Goal: Task Accomplishment & Management: Use online tool/utility

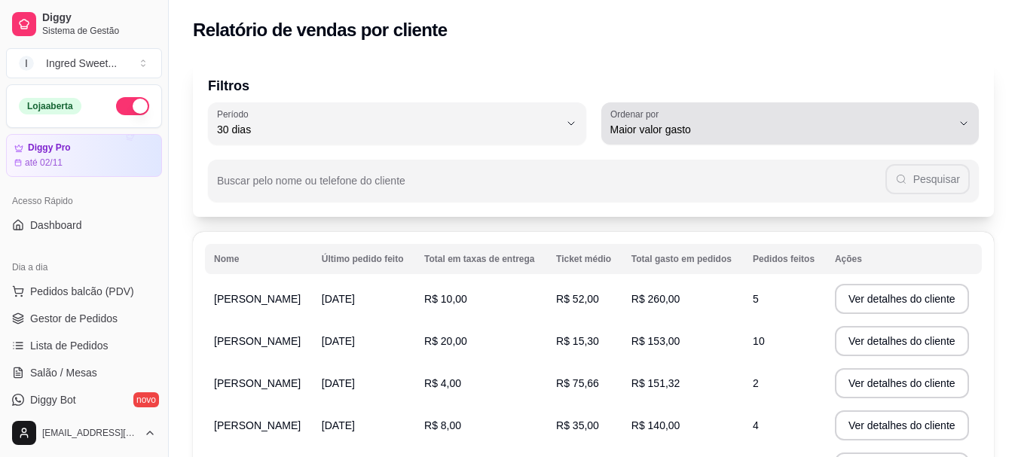
select select "30"
select select "HIGHEST_TOTAL_SPENT_WITH_ORDERS"
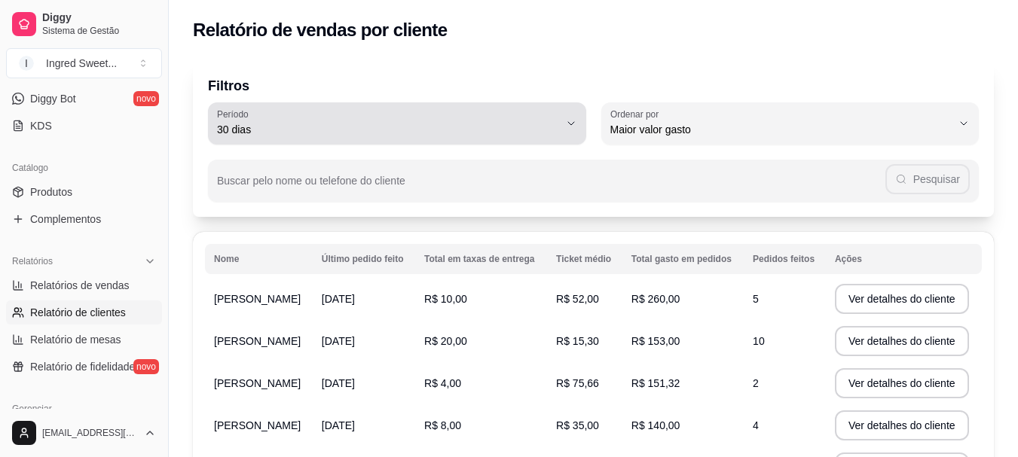
click at [501, 133] on span "30 dias" at bounding box center [388, 129] width 342 height 15
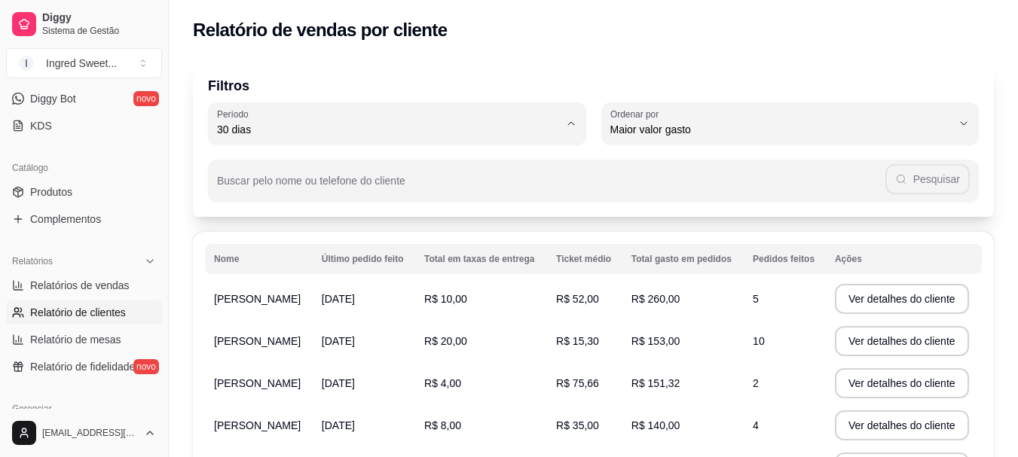
click at [272, 295] on span "45 dias" at bounding box center [389, 289] width 325 height 14
type input "45"
select select "45"
click at [855, 302] on button "Ver detalhes do cliente" at bounding box center [902, 299] width 134 height 30
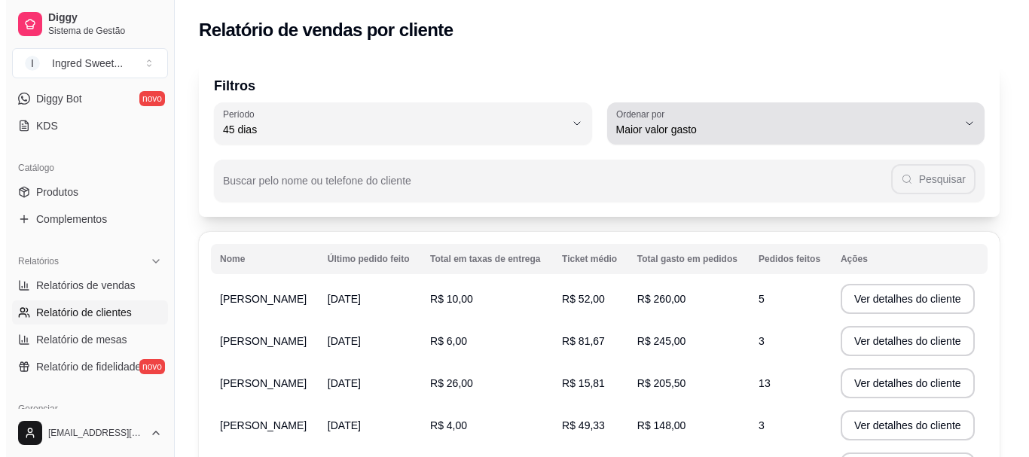
scroll to position [75, 0]
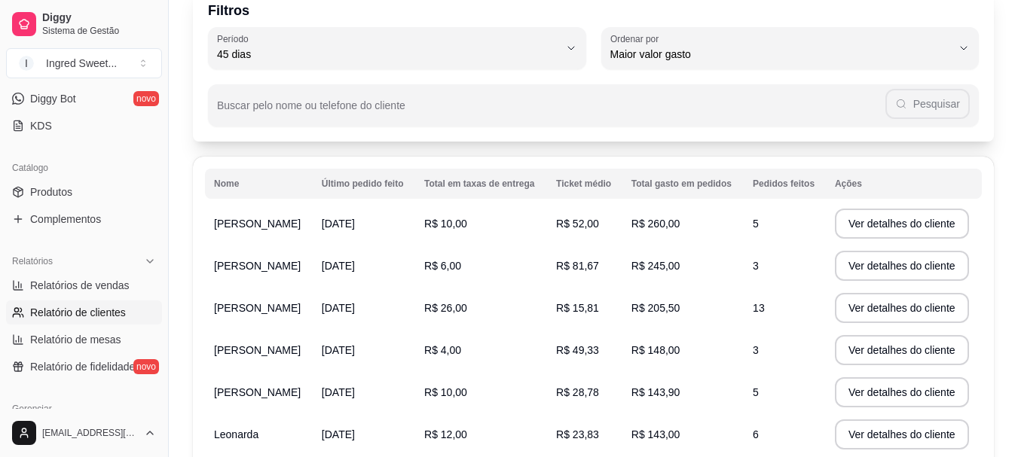
click at [645, 273] on td "R$ 245,00" at bounding box center [682, 266] width 121 height 42
click at [867, 278] on button "Ver detalhes do cliente" at bounding box center [902, 266] width 130 height 29
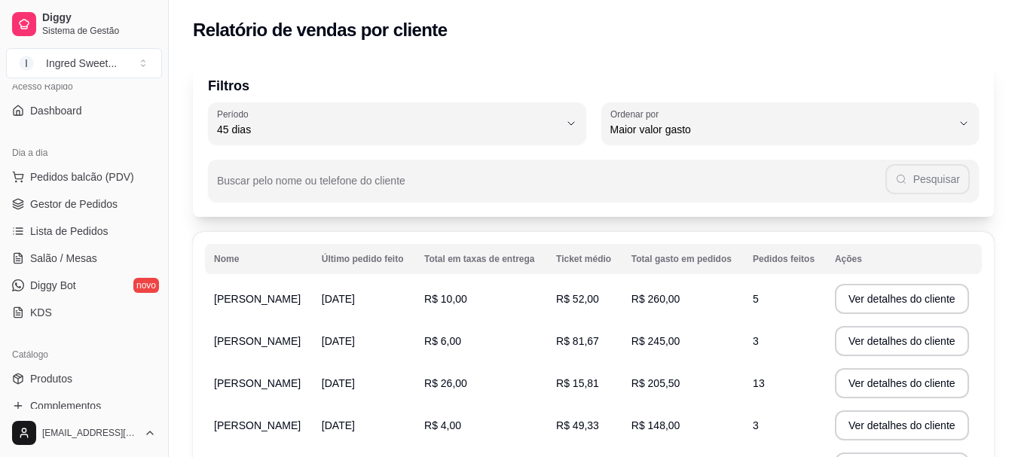
scroll to position [0, 0]
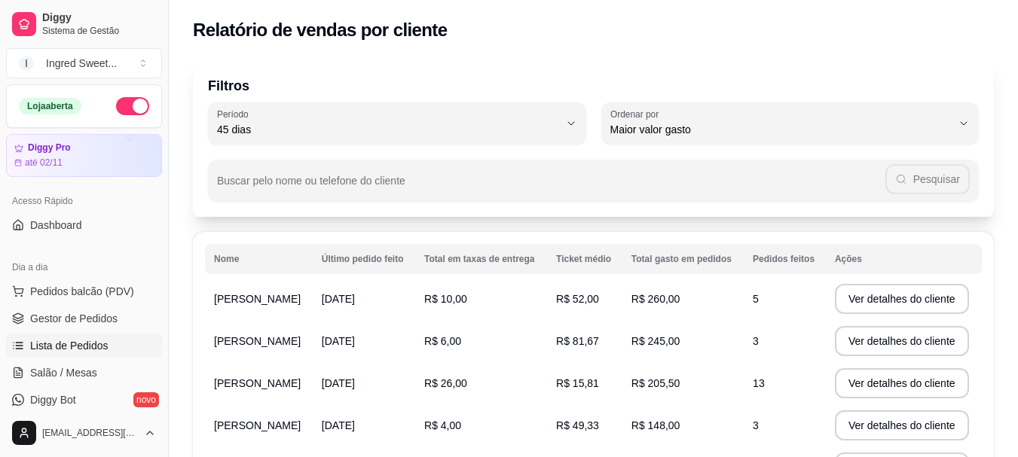
click at [67, 341] on span "Lista de Pedidos" at bounding box center [69, 345] width 78 height 15
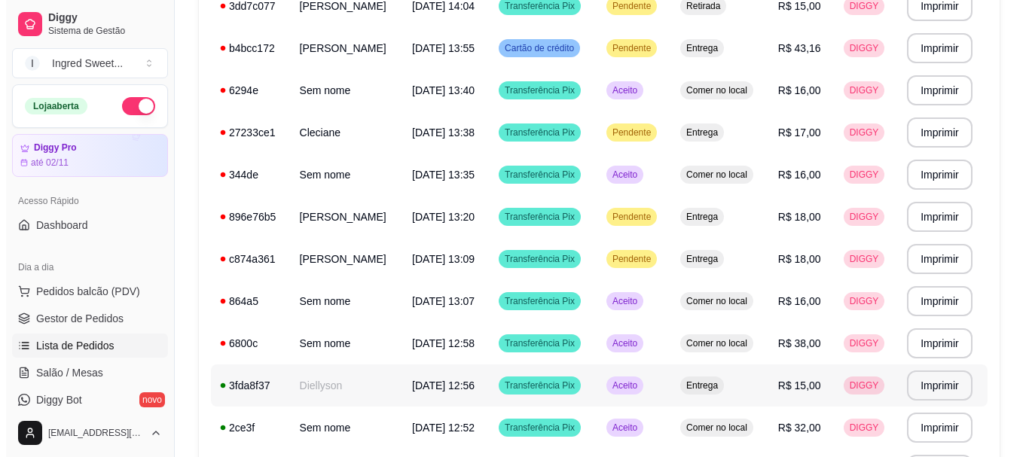
scroll to position [678, 0]
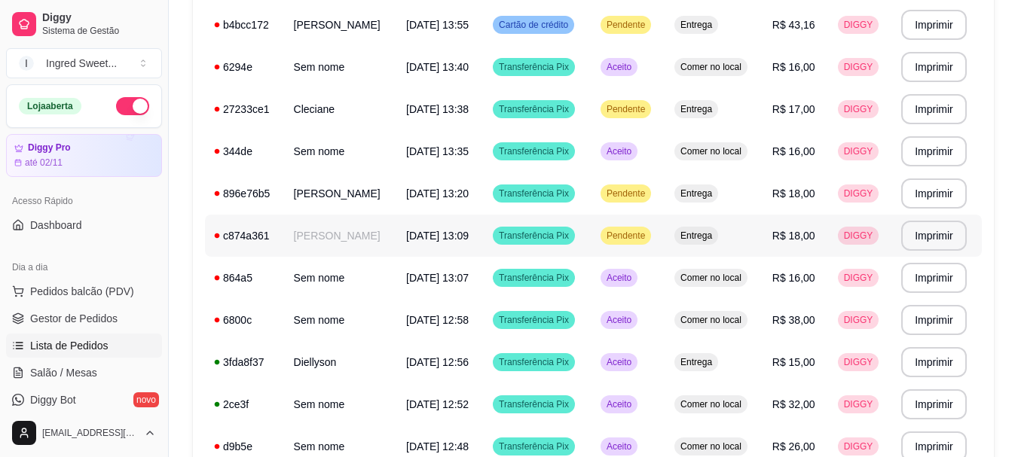
click at [665, 250] on td "Pendente" at bounding box center [628, 236] width 74 height 42
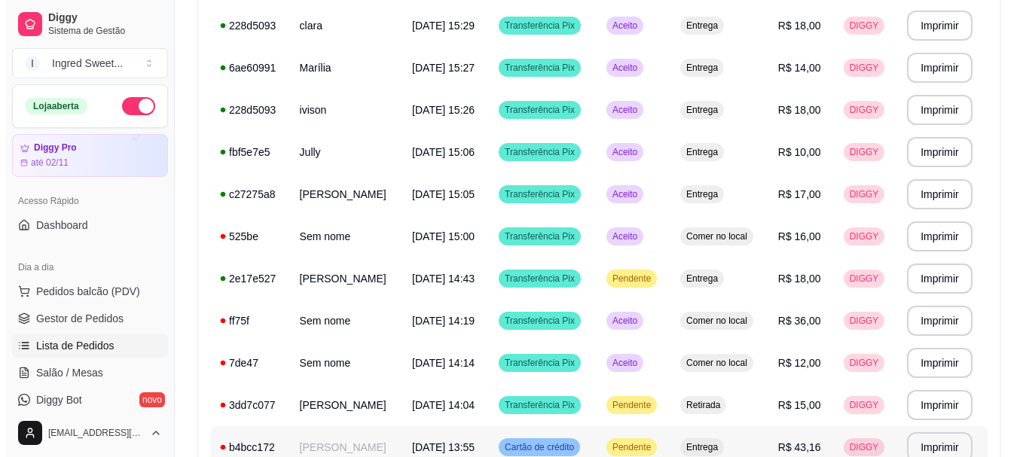
scroll to position [0, 0]
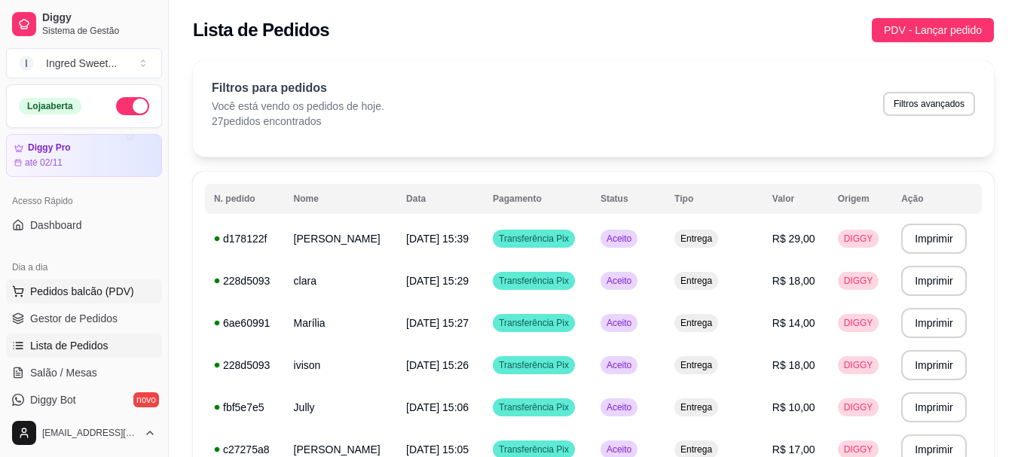
click at [115, 283] on button "Pedidos balcão (PDV)" at bounding box center [84, 291] width 156 height 24
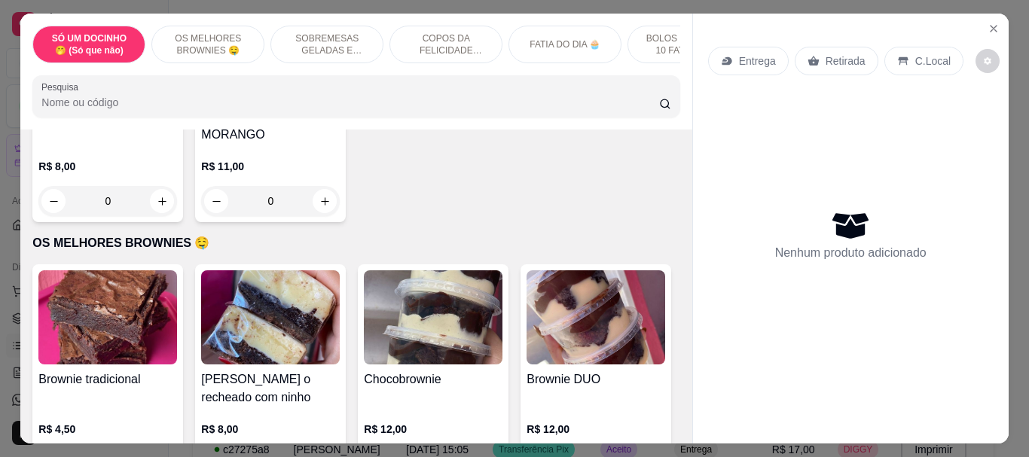
scroll to position [452, 0]
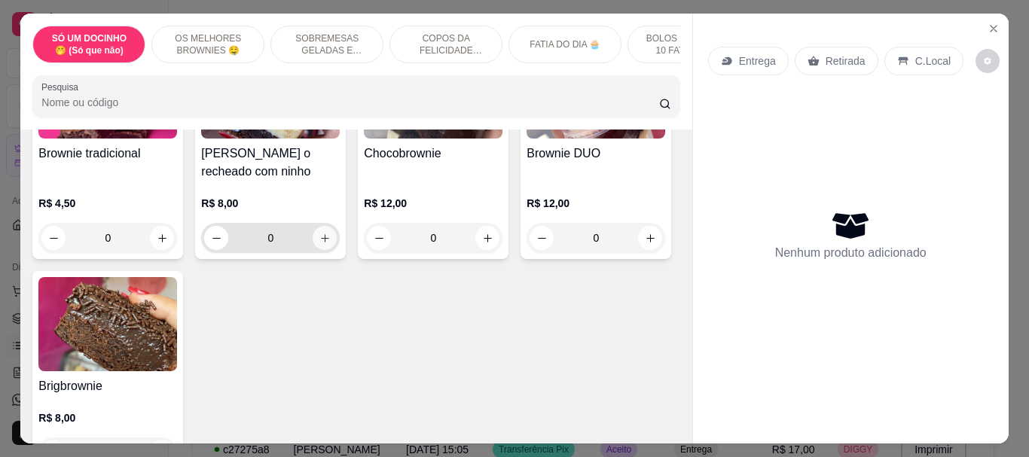
click at [313, 227] on button "increase-product-quantity" at bounding box center [325, 238] width 24 height 24
type input "1"
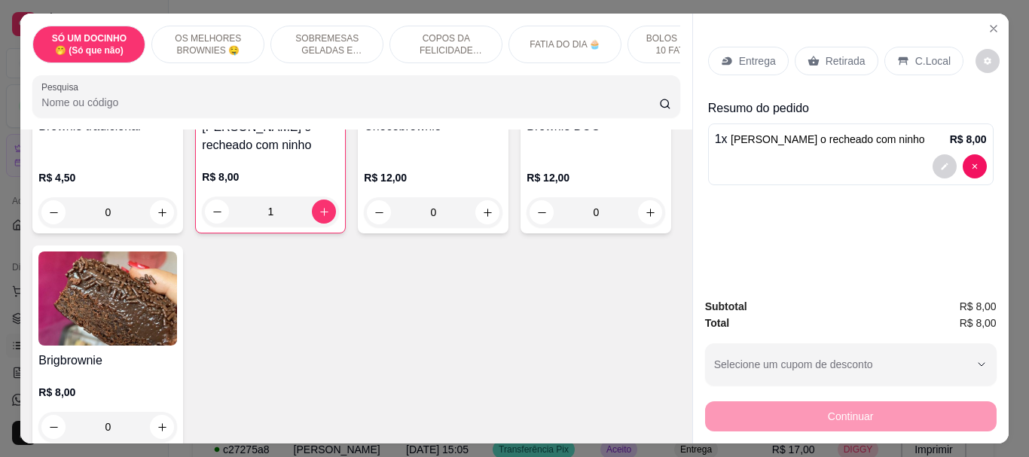
scroll to position [527, 0]
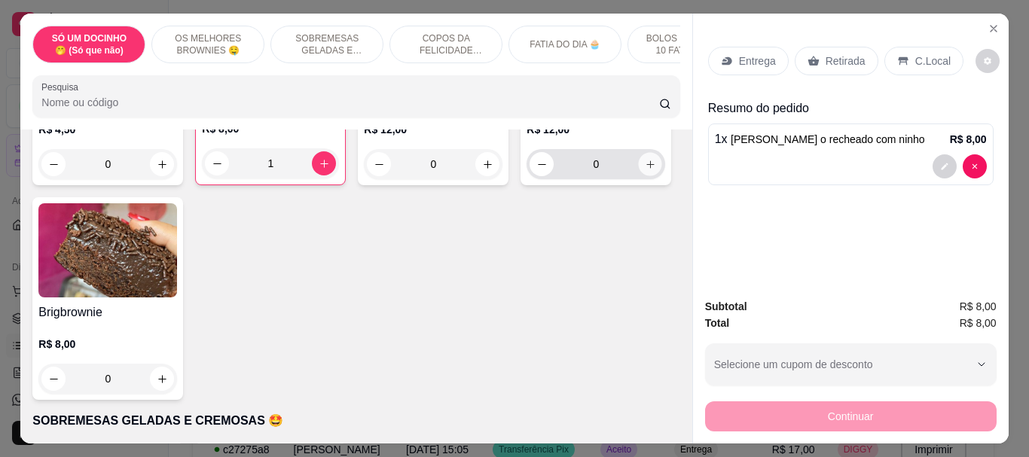
click at [645, 170] on icon "increase-product-quantity" at bounding box center [650, 164] width 11 height 11
type input "1"
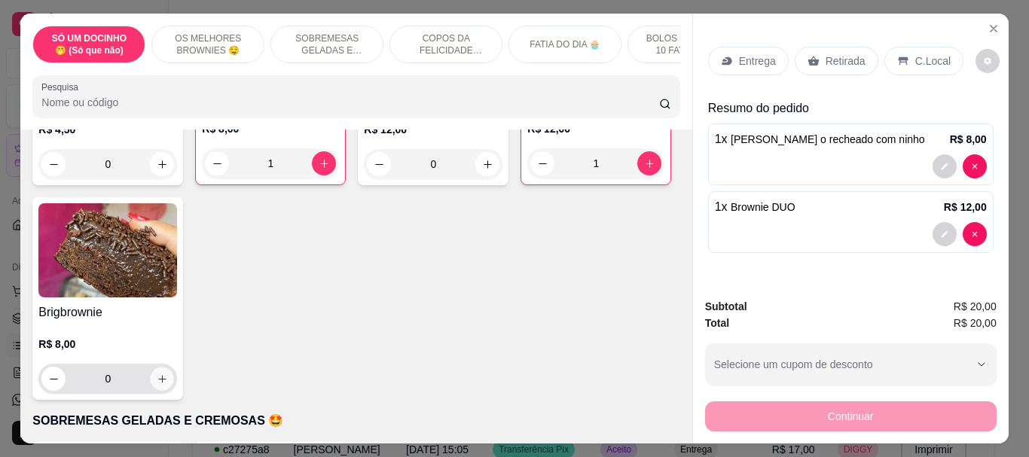
click at [174, 368] on button "increase-product-quantity" at bounding box center [162, 379] width 23 height 23
type input "1"
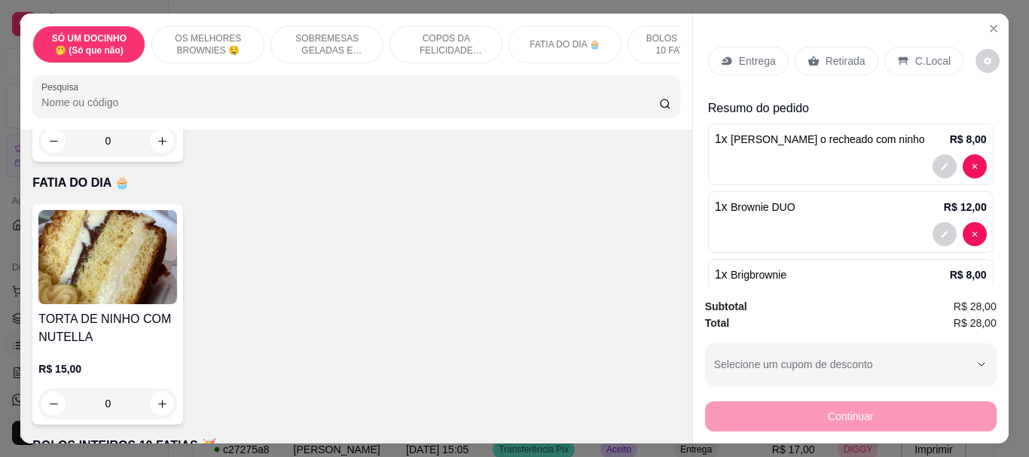
scroll to position [1512, 0]
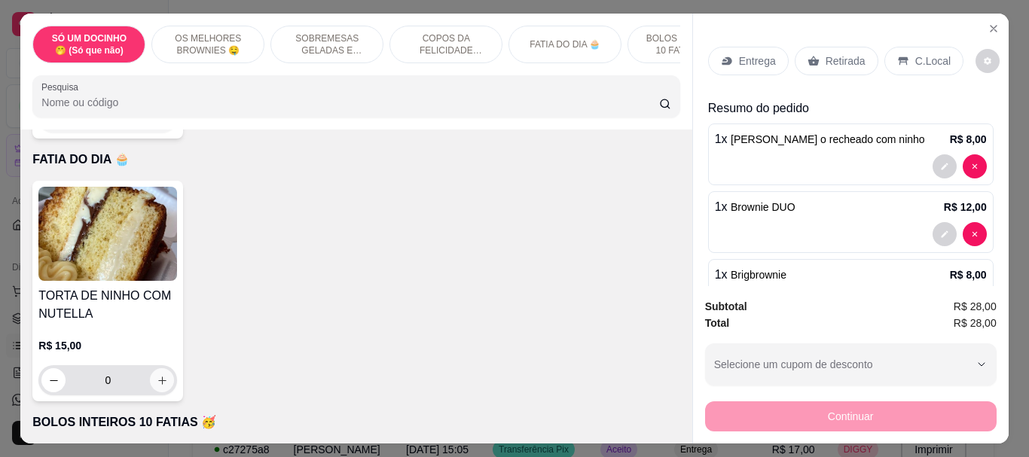
click at [165, 374] on button "increase-product-quantity" at bounding box center [162, 380] width 24 height 24
type input "1"
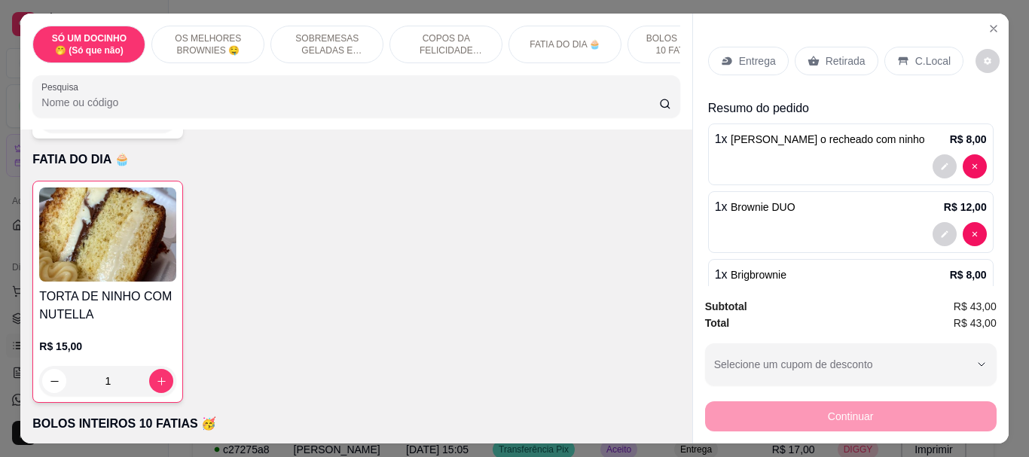
click at [930, 47] on div "C.Local" at bounding box center [923, 61] width 79 height 29
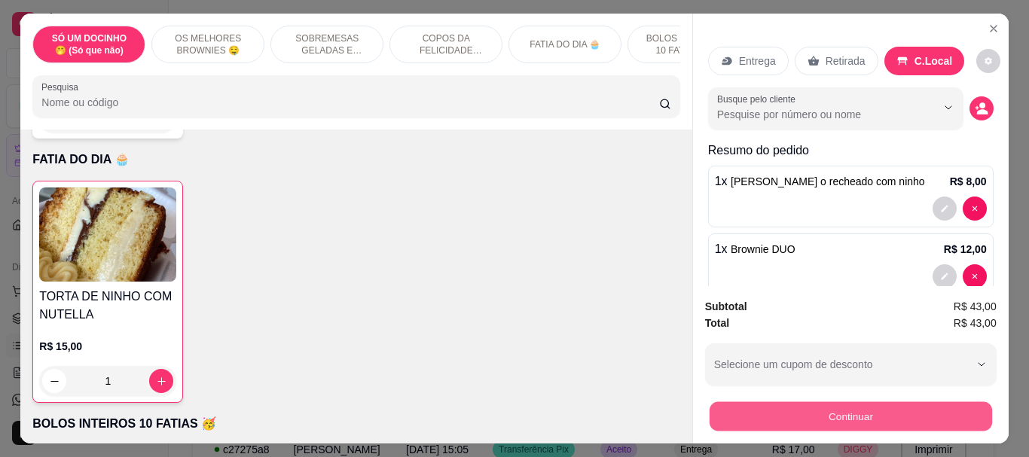
click at [828, 412] on button "Continuar" at bounding box center [850, 415] width 282 height 29
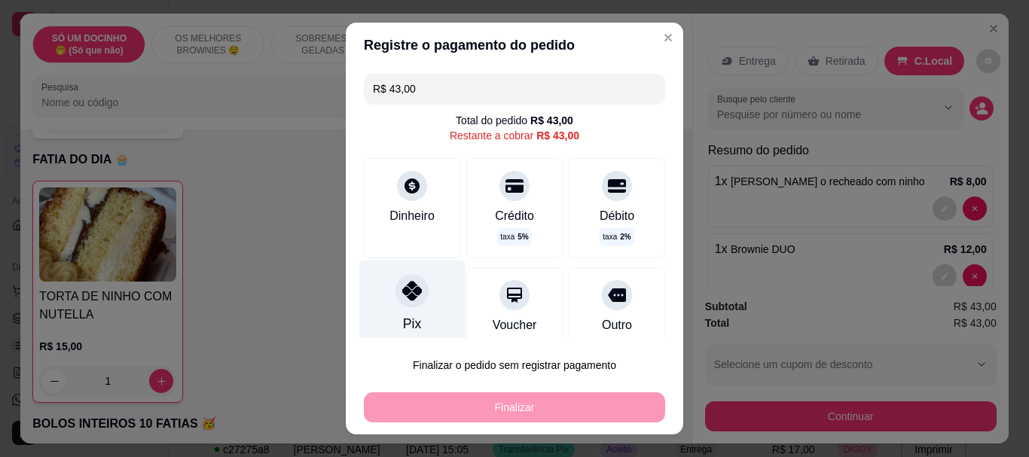
click at [430, 314] on div "Pix" at bounding box center [412, 305] width 106 height 88
type input "R$ 0,00"
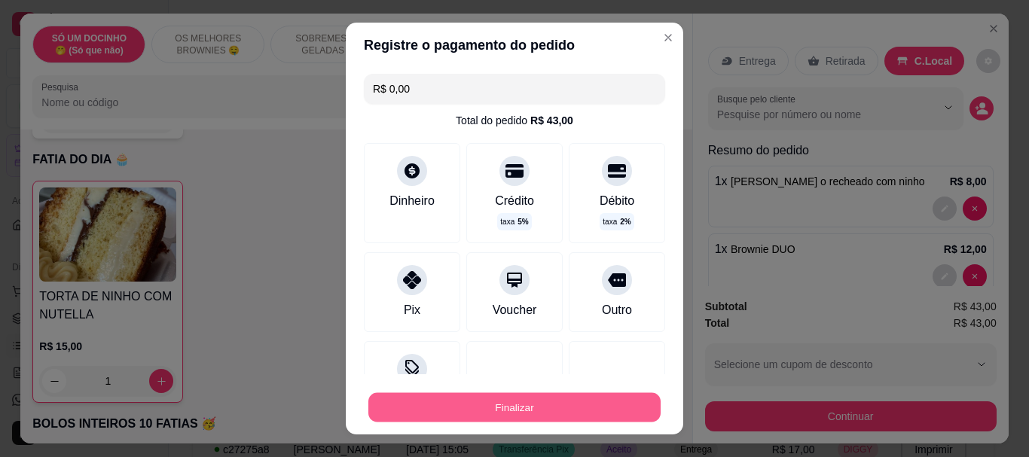
click at [467, 396] on button "Finalizar" at bounding box center [514, 406] width 292 height 29
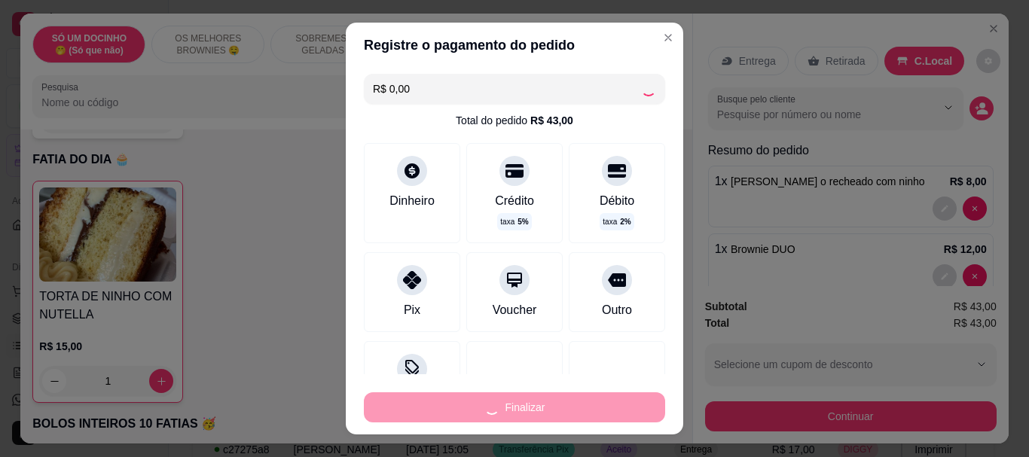
type input "0"
type input "-R$ 43,00"
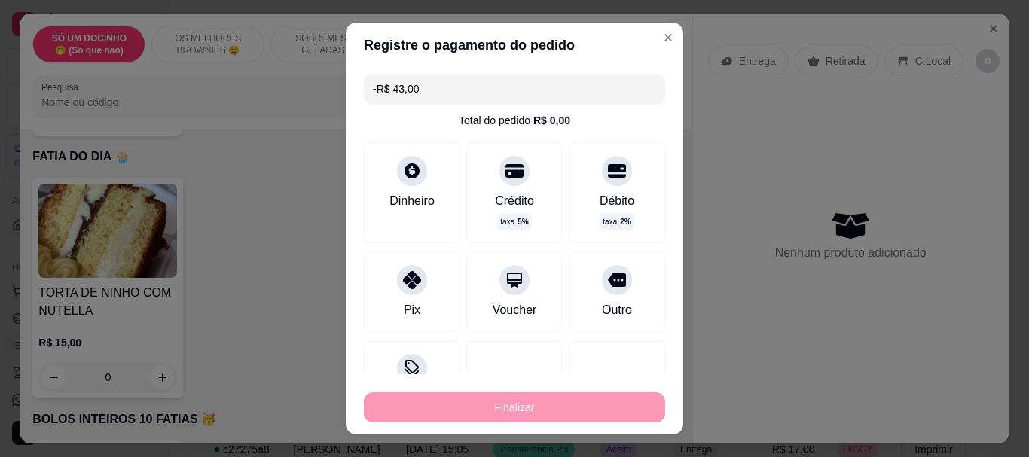
scroll to position [1509, 0]
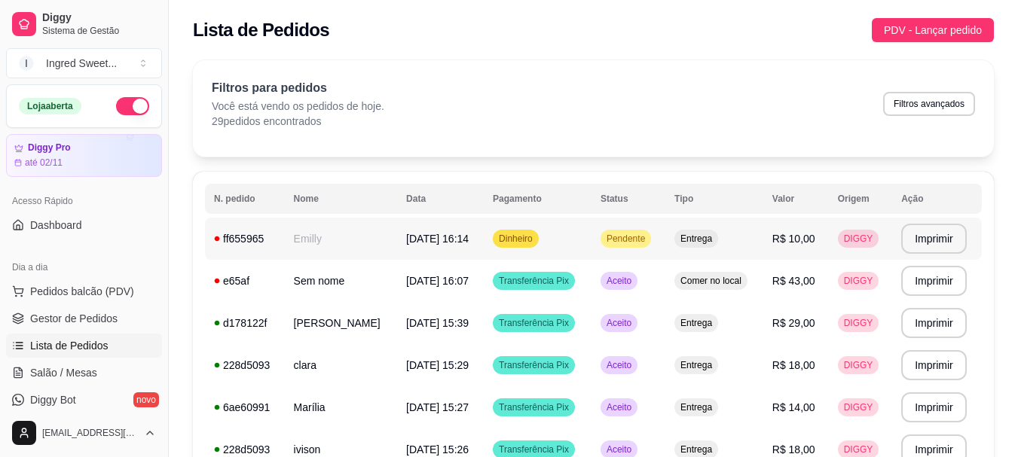
click at [591, 246] on td "Dinheiro" at bounding box center [538, 239] width 108 height 42
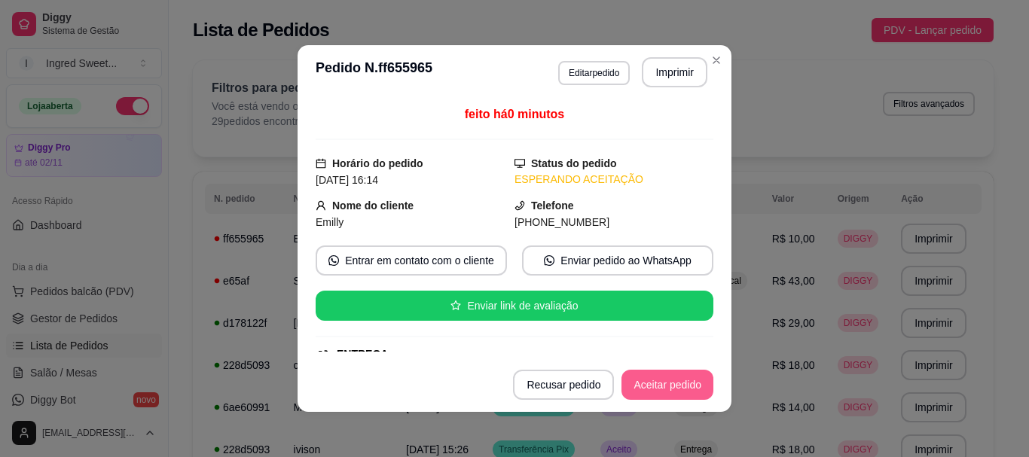
click at [634, 371] on button "Aceitar pedido" at bounding box center [667, 385] width 92 height 30
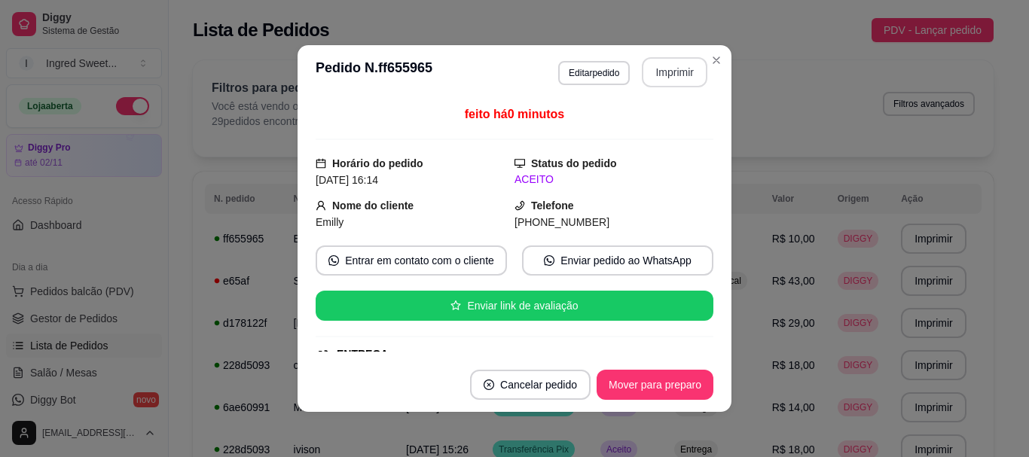
click at [661, 74] on button "Imprimir" at bounding box center [675, 72] width 66 height 30
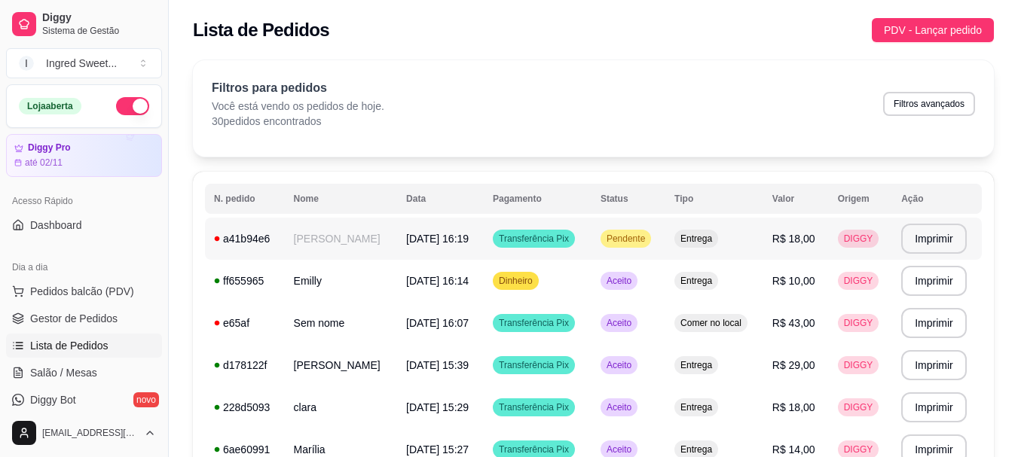
click at [817, 229] on td "R$ 18,00" at bounding box center [796, 239] width 66 height 42
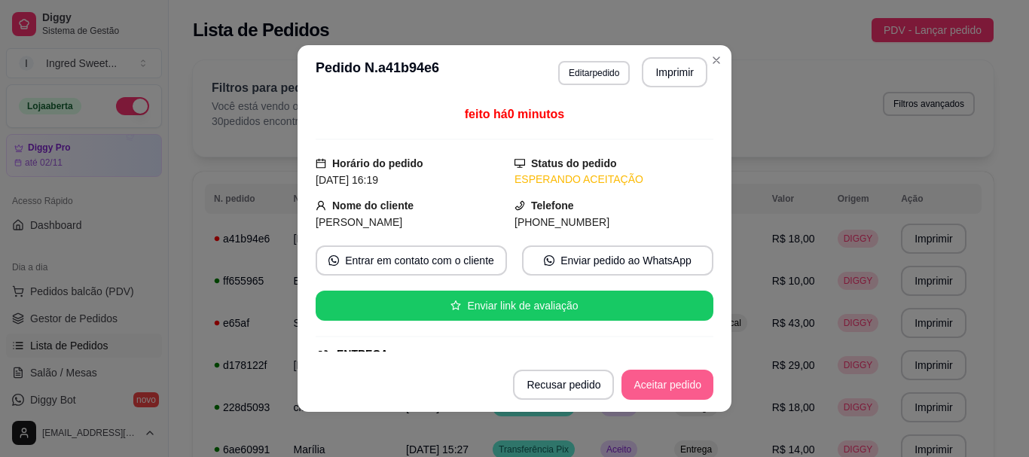
click at [679, 395] on button "Aceitar pedido" at bounding box center [667, 385] width 92 height 30
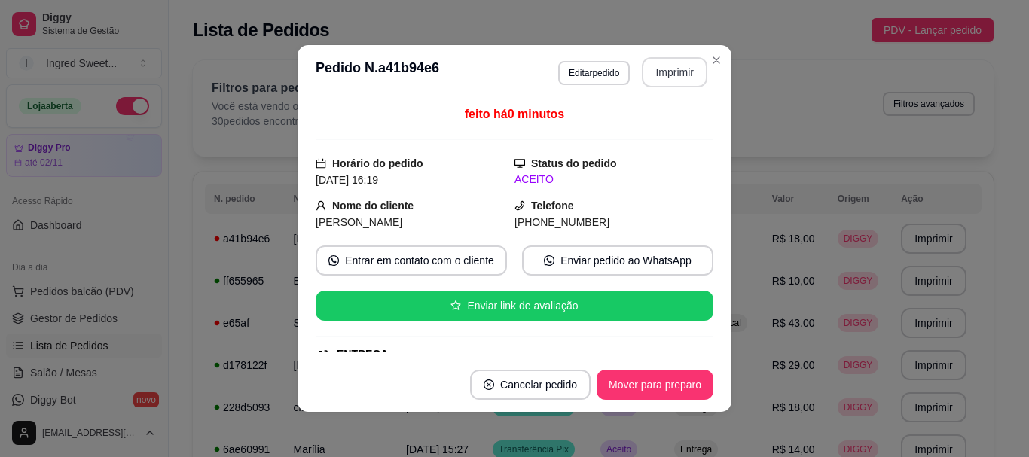
click at [667, 75] on button "Imprimir" at bounding box center [675, 72] width 66 height 30
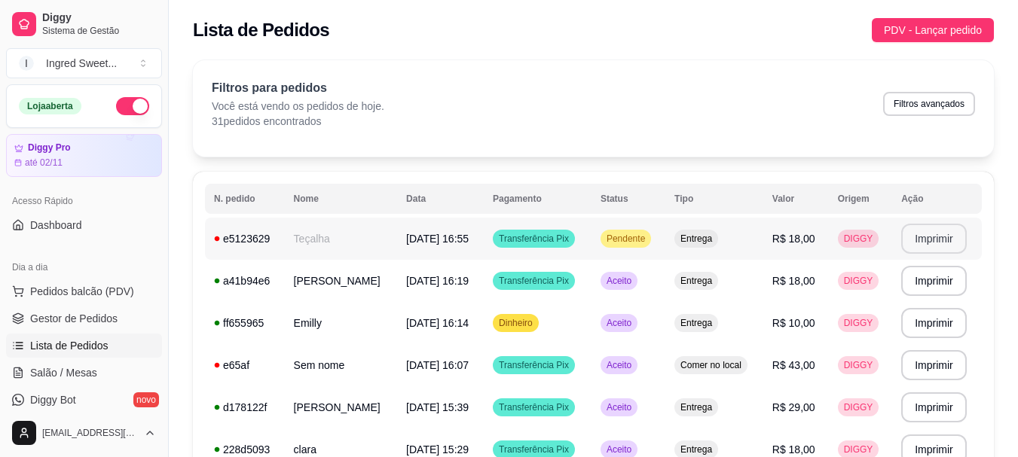
click at [944, 238] on button "Imprimir" at bounding box center [934, 239] width 66 height 30
